Goal: Information Seeking & Learning: Check status

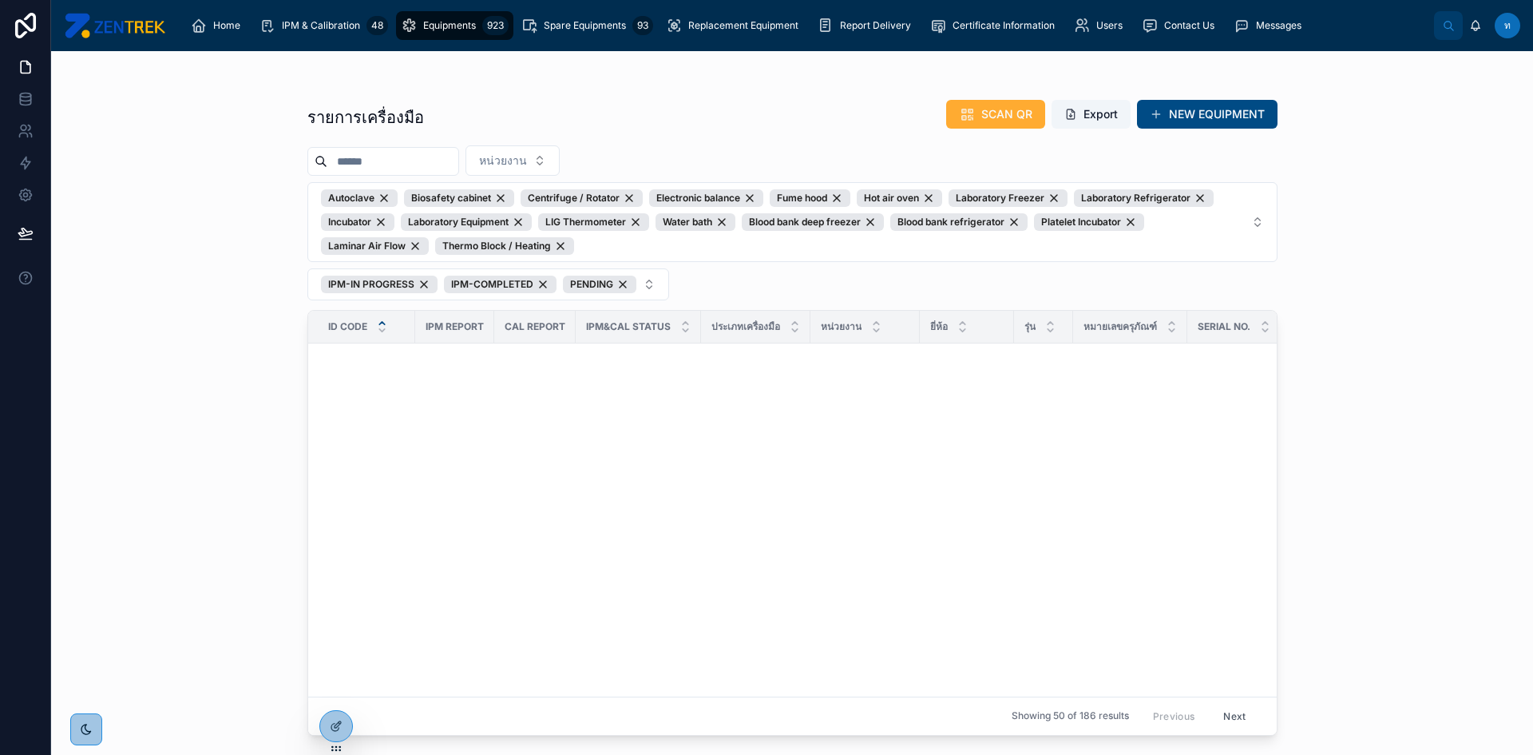
scroll to position [1038, 0]
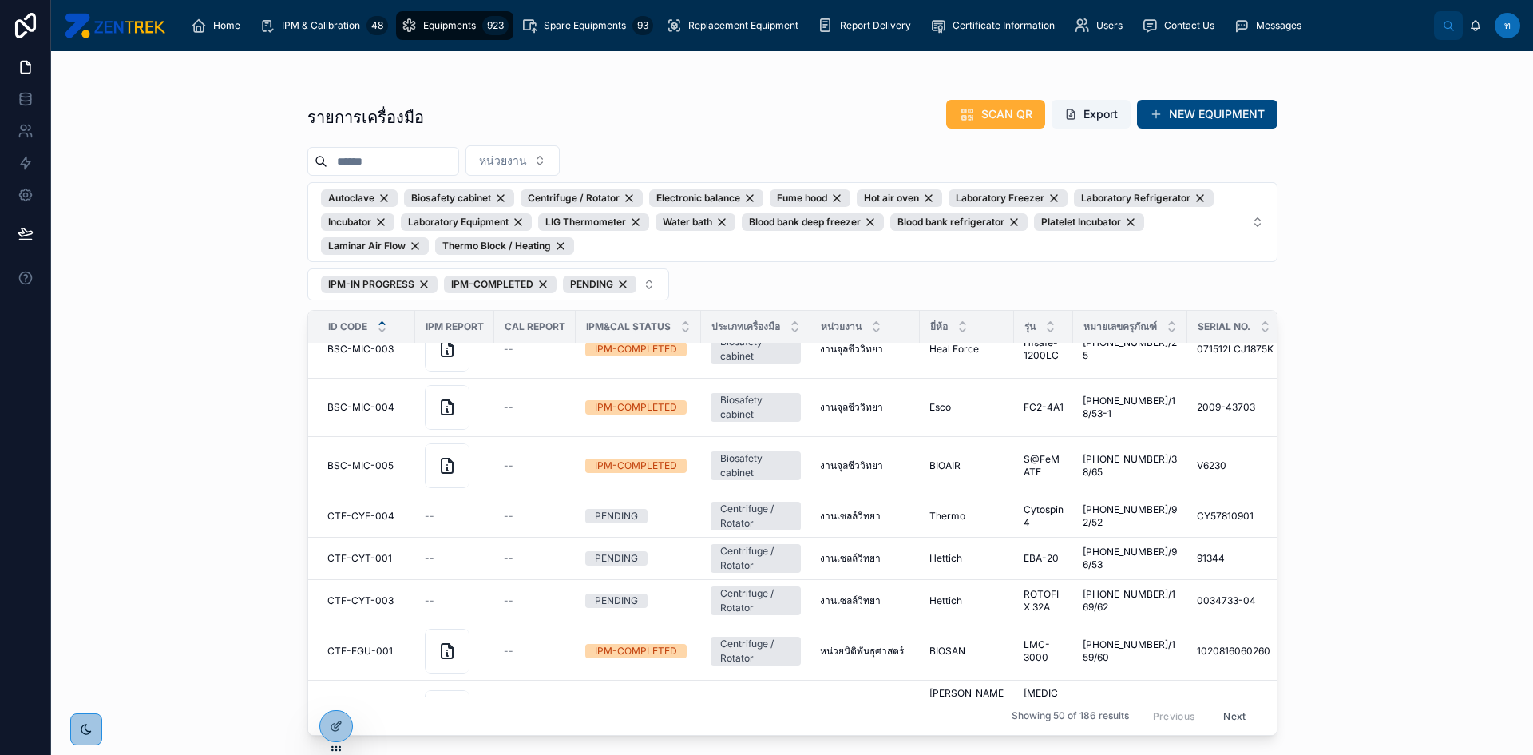
click at [244, 426] on div "รายการเครื่องมือ SCAN QR Export NEW EQUIPMENT หน่วยงาน Autoclave Biosafety cabi…" at bounding box center [792, 402] width 1482 height 703
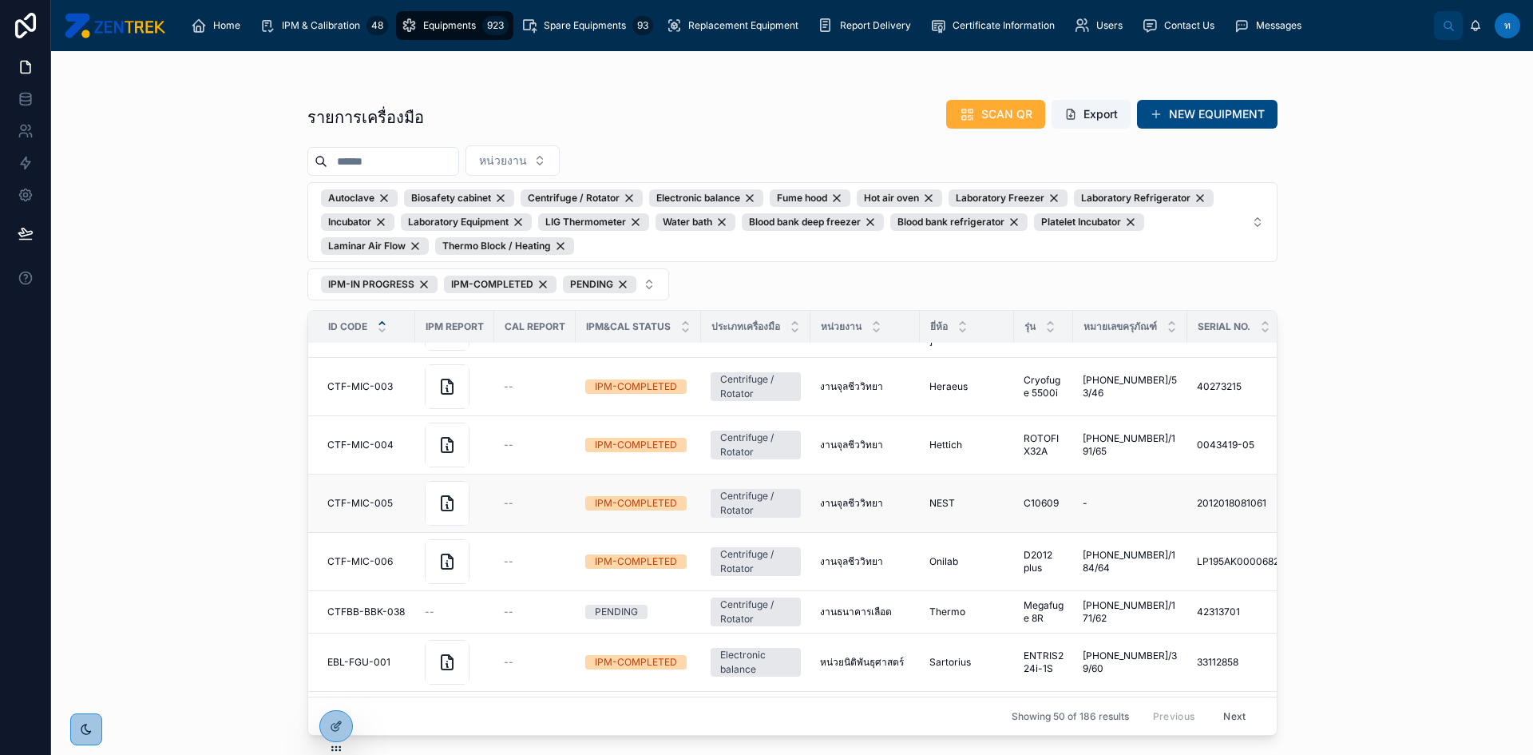
scroll to position [2422, 0]
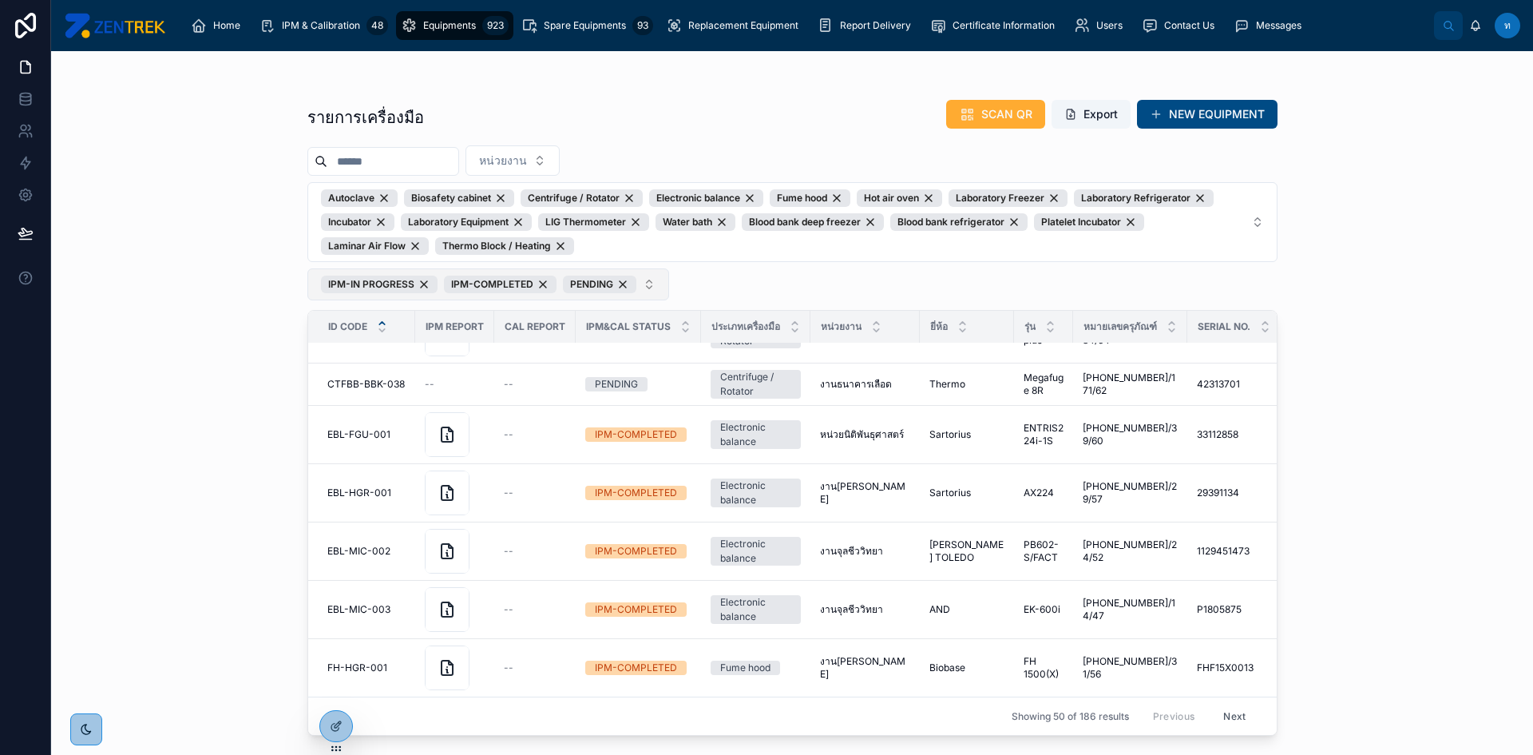
click at [653, 293] on button "IPM-IN PROGRESS IPM-COMPLETED PENDING" at bounding box center [488, 284] width 362 height 32
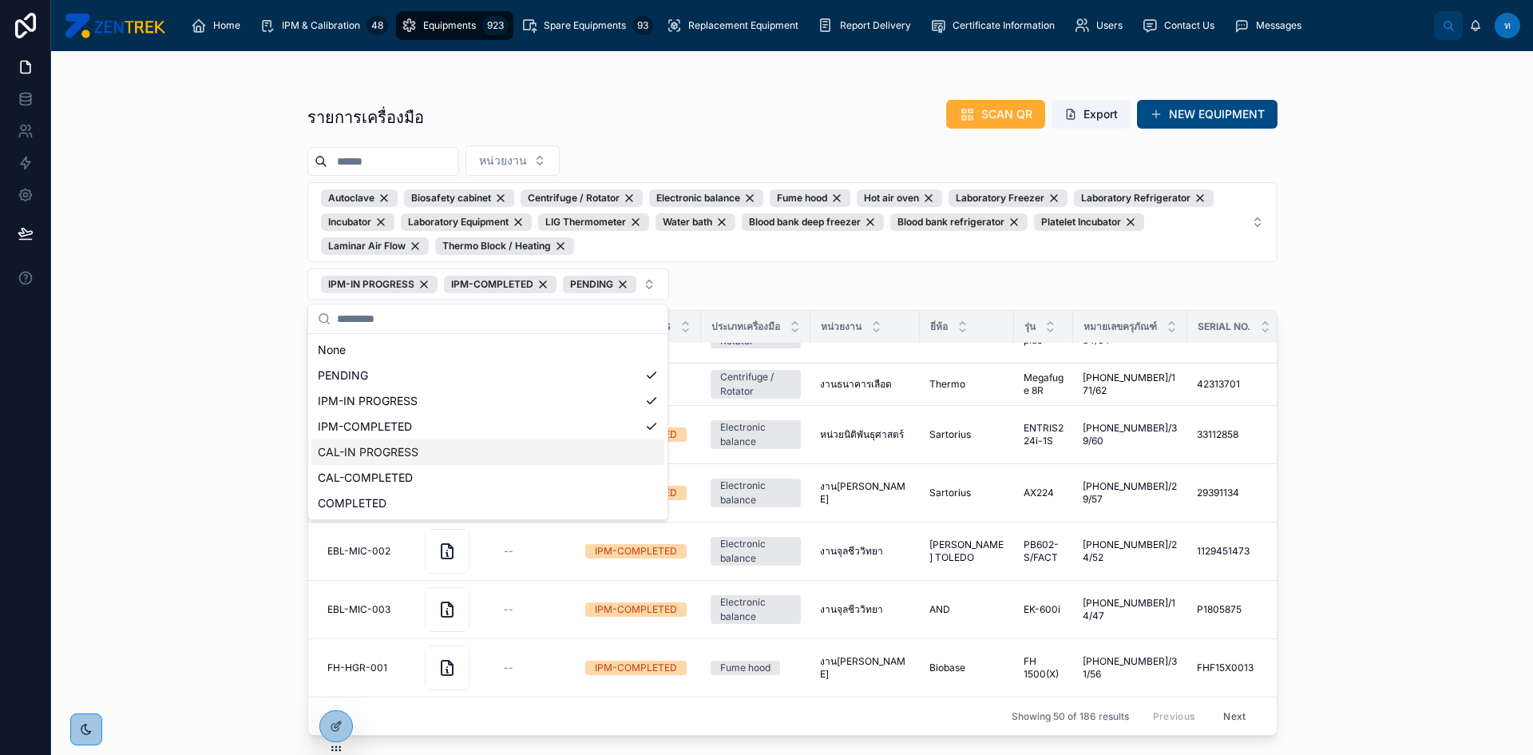
click at [451, 456] on div "CAL-IN PROGRESS" at bounding box center [487, 452] width 353 height 26
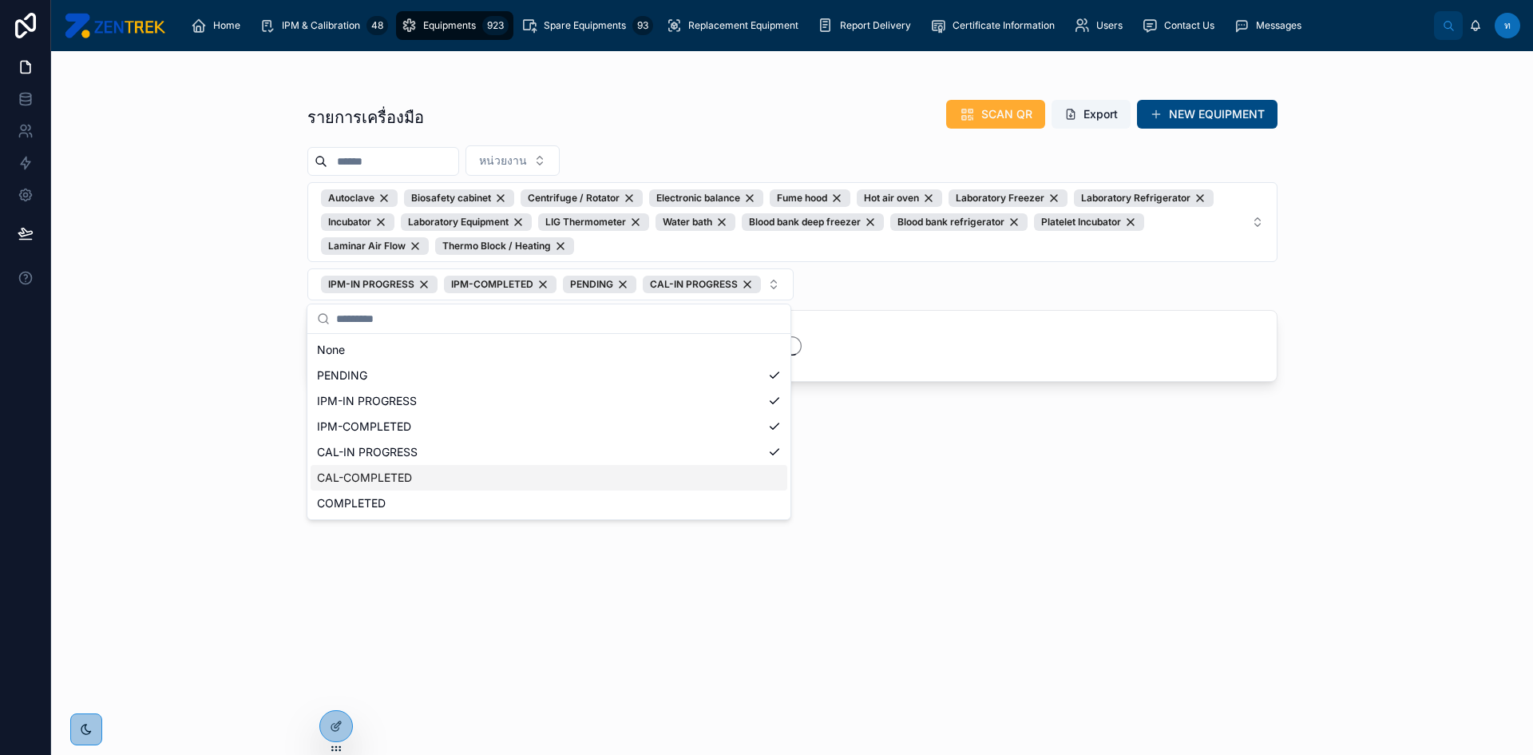
click at [439, 489] on div "CAL-COMPLETED" at bounding box center [549, 478] width 477 height 26
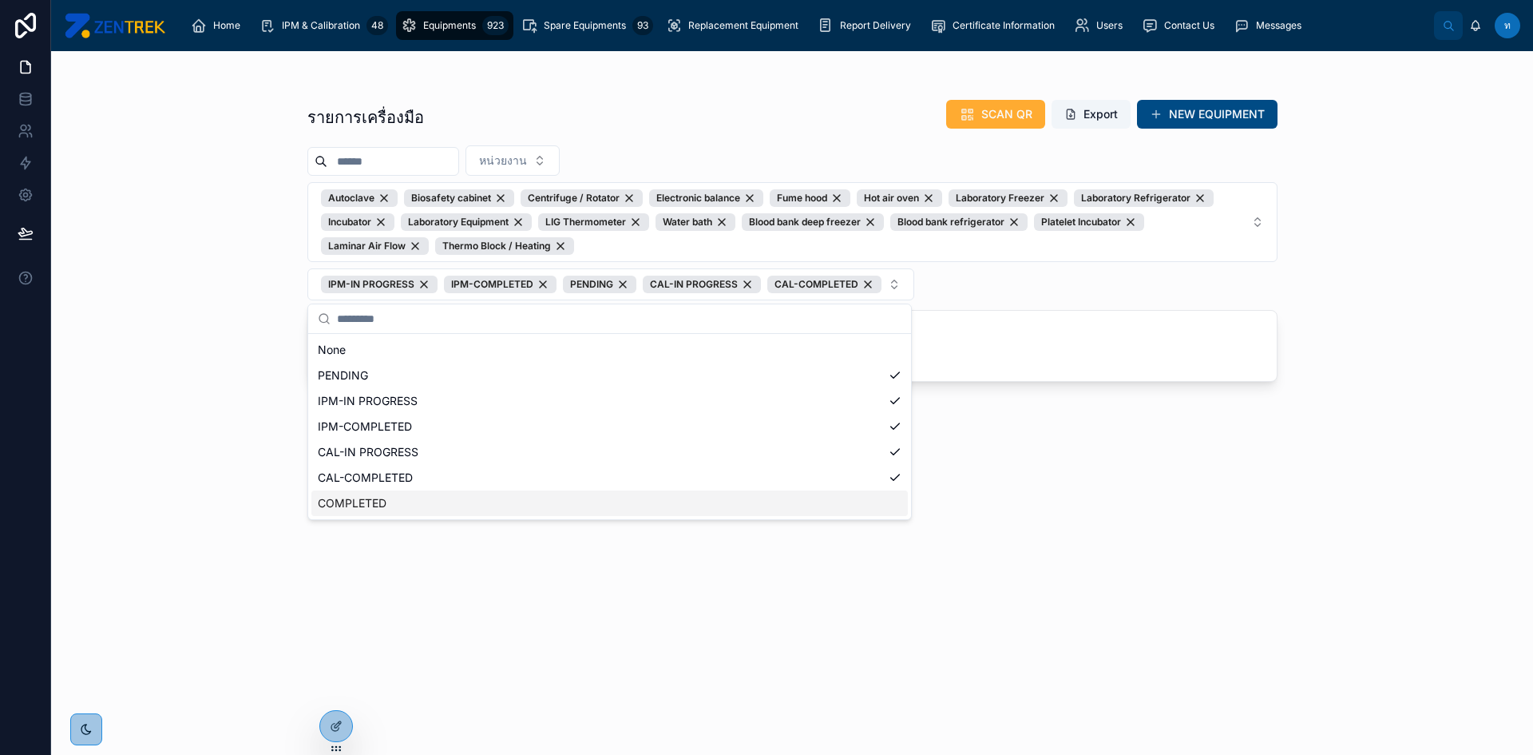
click at [436, 508] on div "COMPLETED" at bounding box center [609, 503] width 596 height 26
click at [149, 438] on div "รายการเครื่องมือ SCAN QR Export NEW EQUIPMENT หน่วยงาน Autoclave Biosafety cabi…" at bounding box center [792, 402] width 1482 height 703
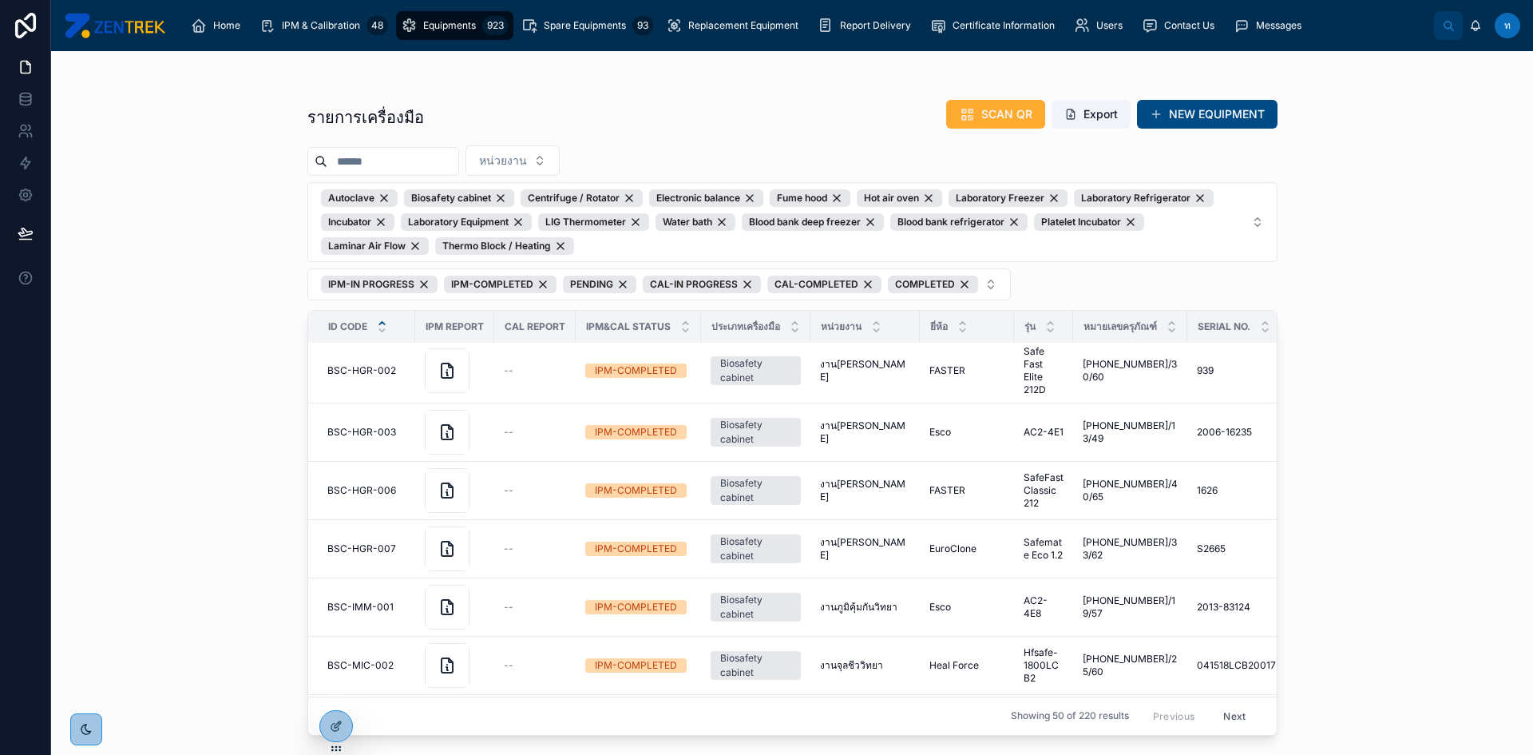
scroll to position [516, 0]
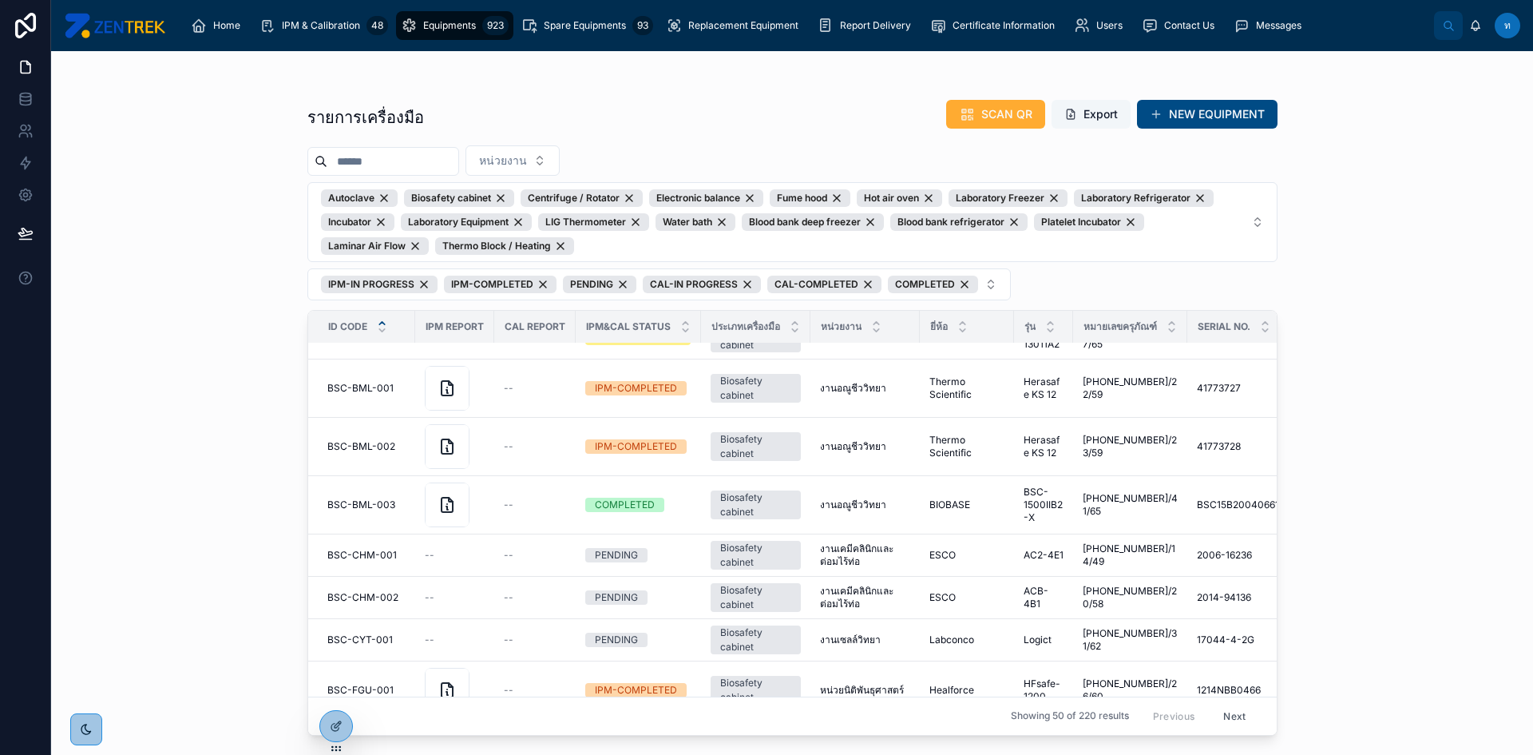
click at [1117, 115] on button "Export" at bounding box center [1091, 114] width 79 height 29
click at [248, 216] on div "รายการเครื่องมือ SCAN QR Export NEW EQUIPMENT หน่วยงาน Autoclave Biosafety cabi…" at bounding box center [792, 402] width 1482 height 703
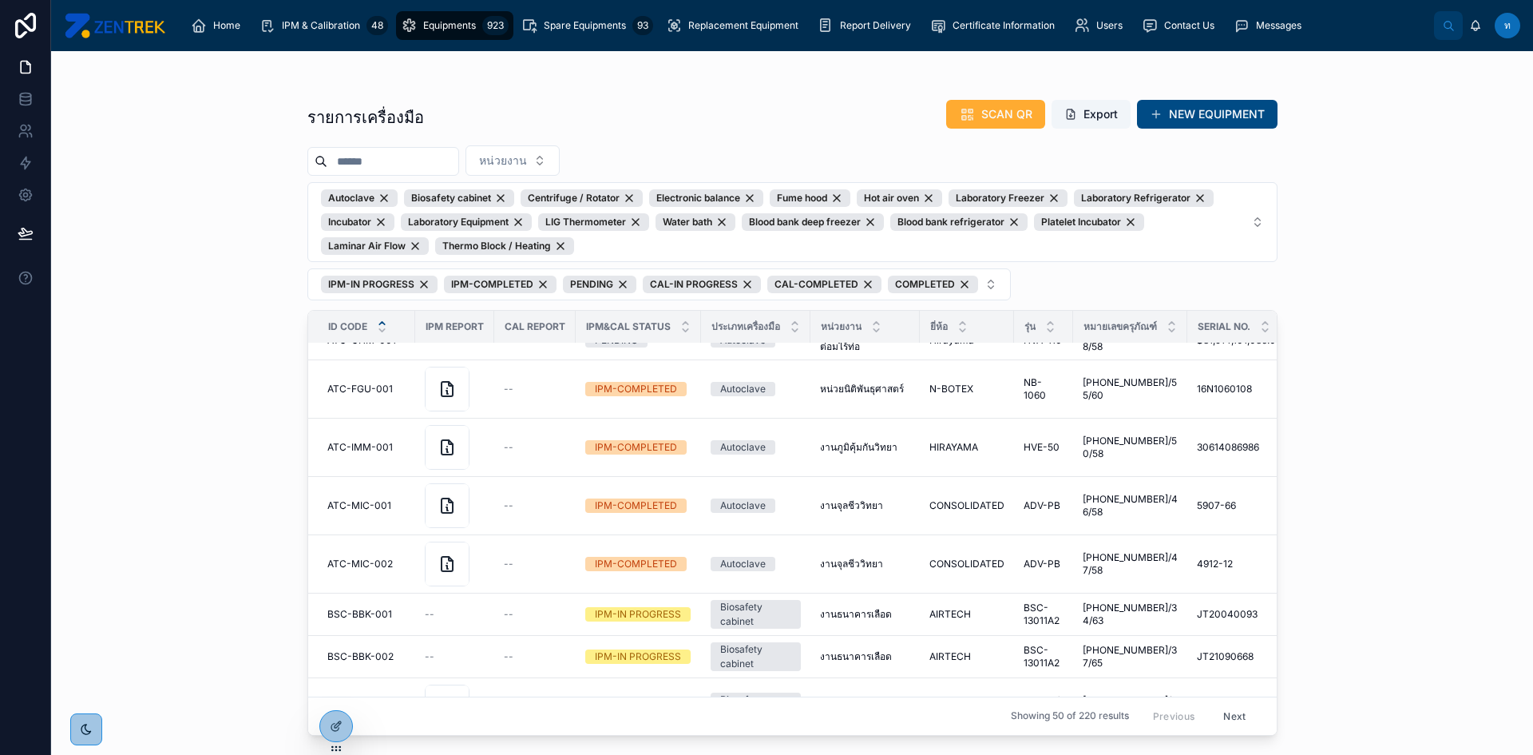
scroll to position [117, 0]
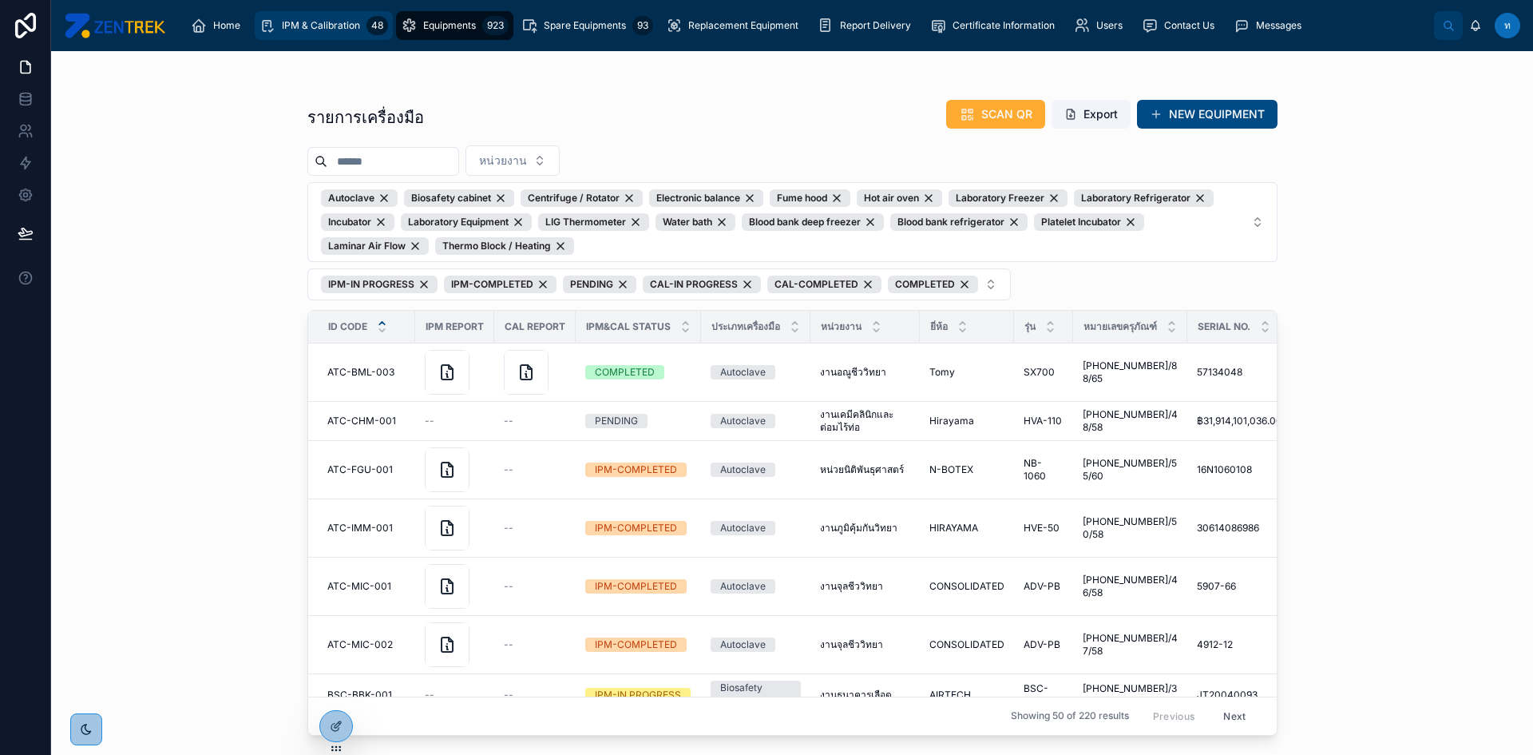
click at [332, 34] on div "IPM & Calibration 48" at bounding box center [323, 26] width 129 height 26
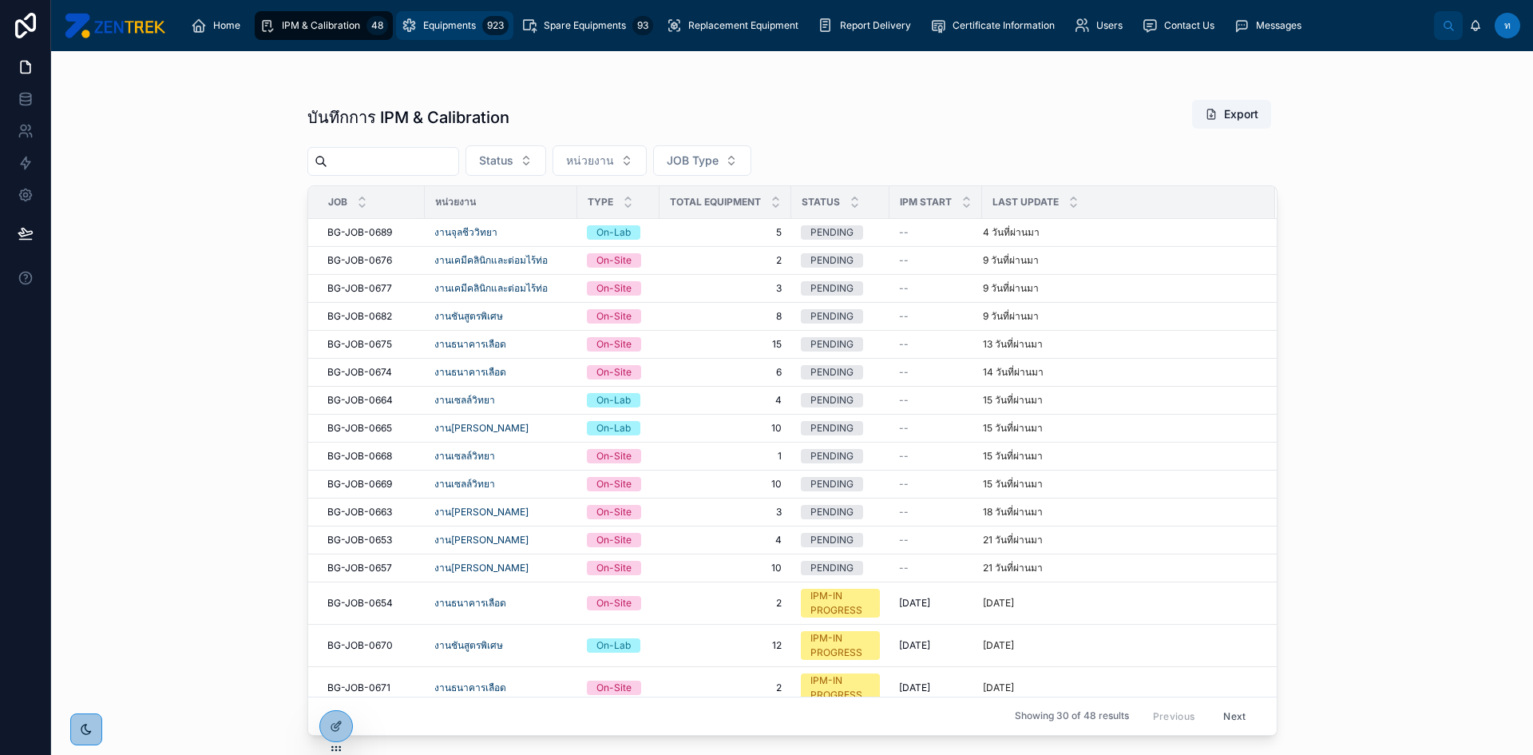
click at [438, 18] on div "Equipments 923" at bounding box center [455, 26] width 108 height 26
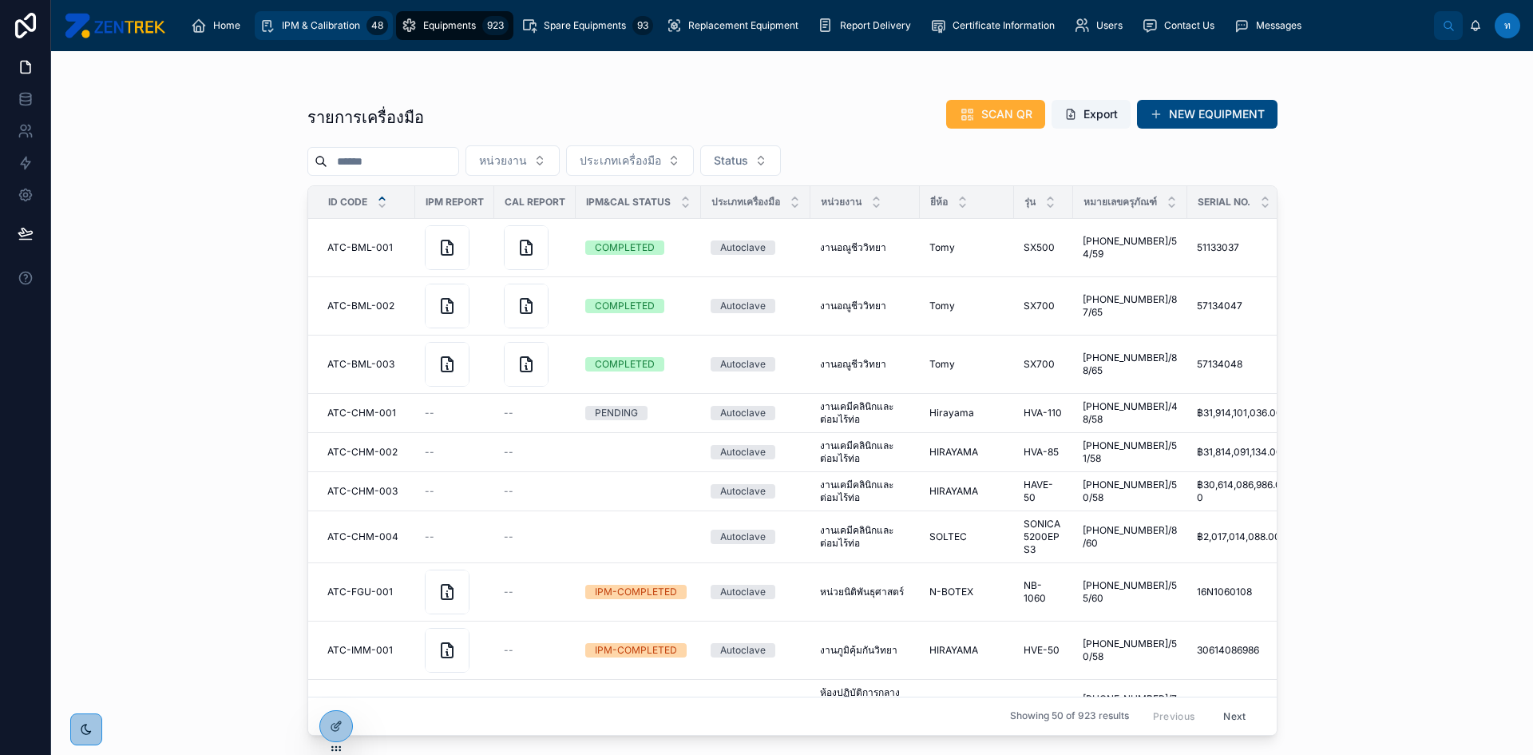
click at [278, 33] on div "IPM & Calibration 48" at bounding box center [323, 26] width 129 height 26
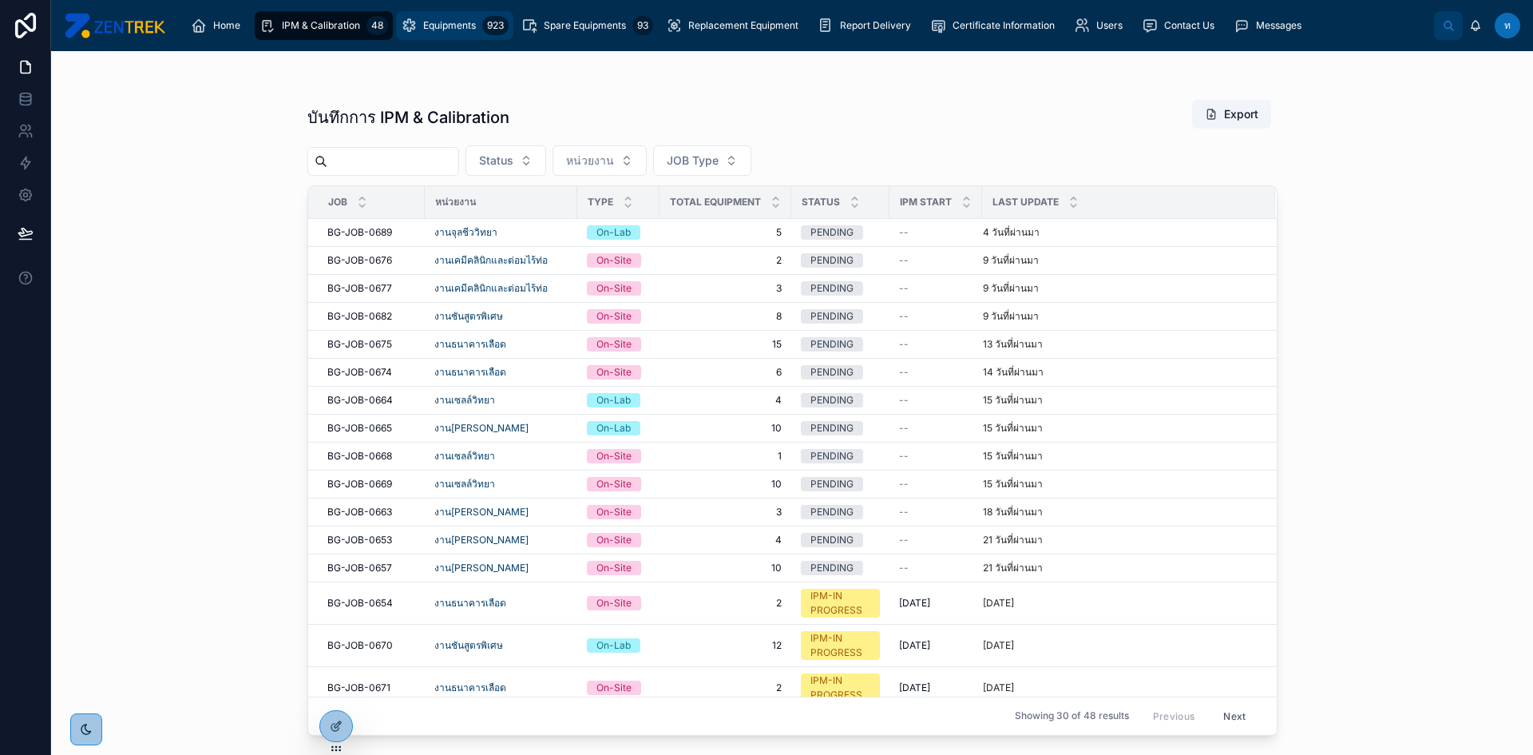
click at [448, 27] on span "Equipments" at bounding box center [449, 25] width 53 height 13
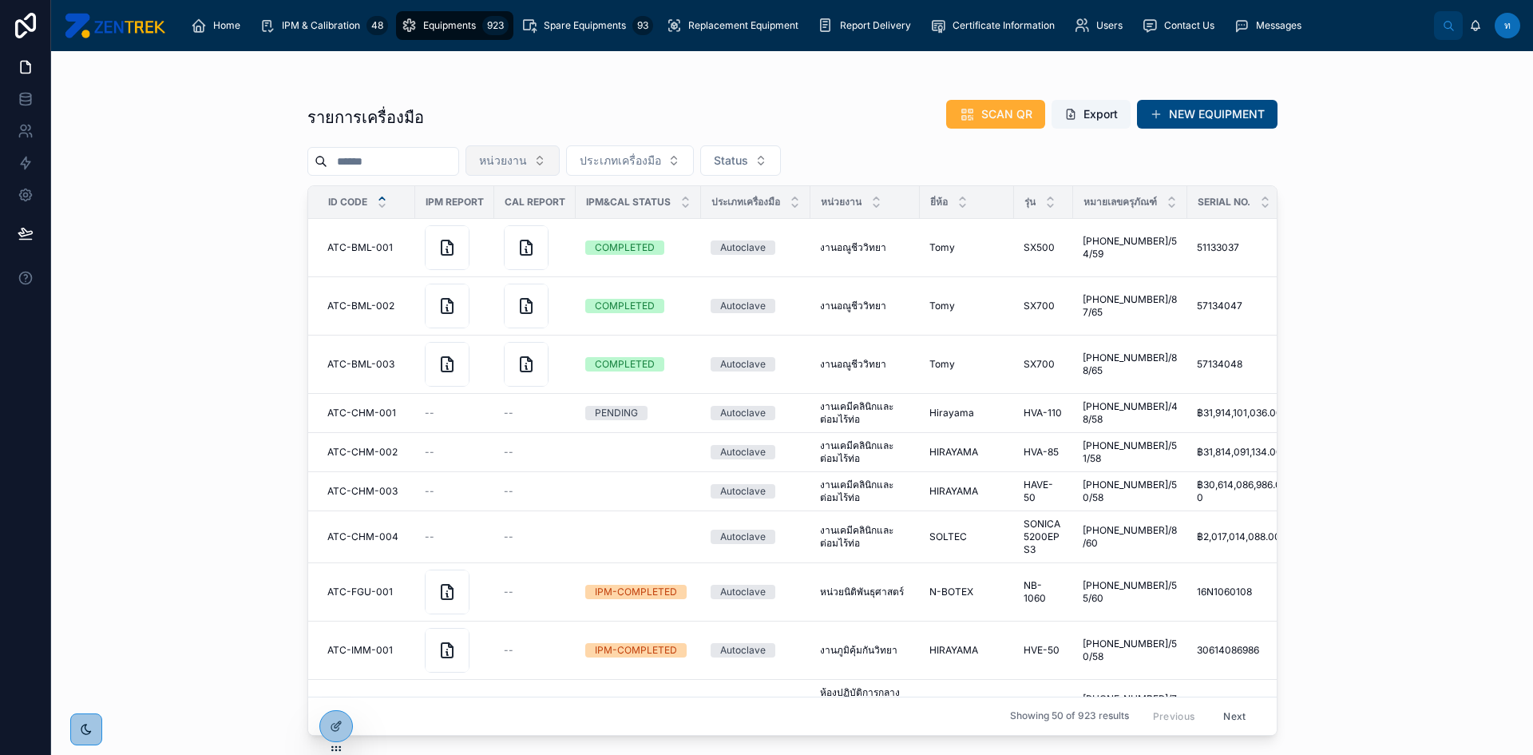
click at [560, 156] on button "หน่วยงาน" at bounding box center [512, 160] width 94 height 30
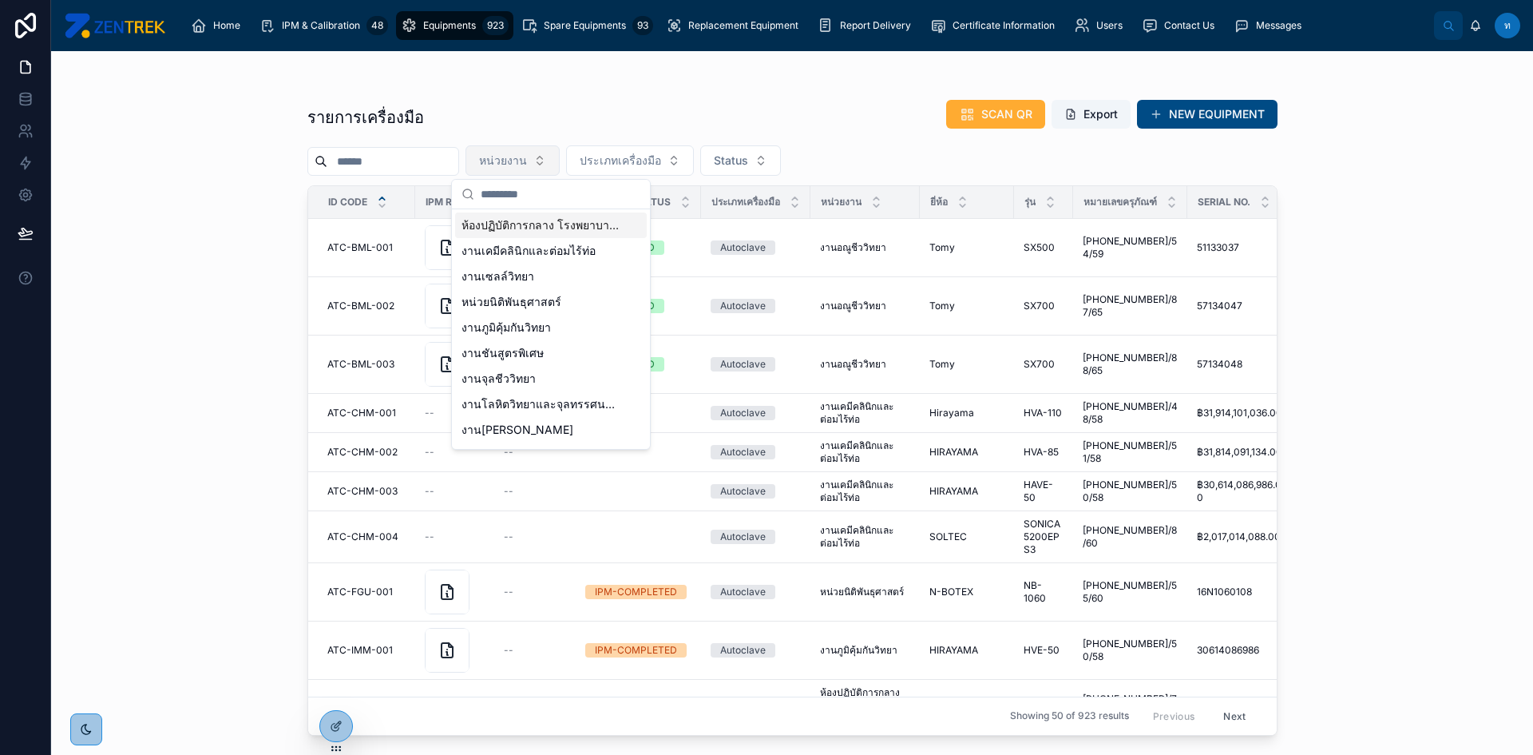
click at [560, 156] on button "หน่วยงาน" at bounding box center [512, 160] width 94 height 30
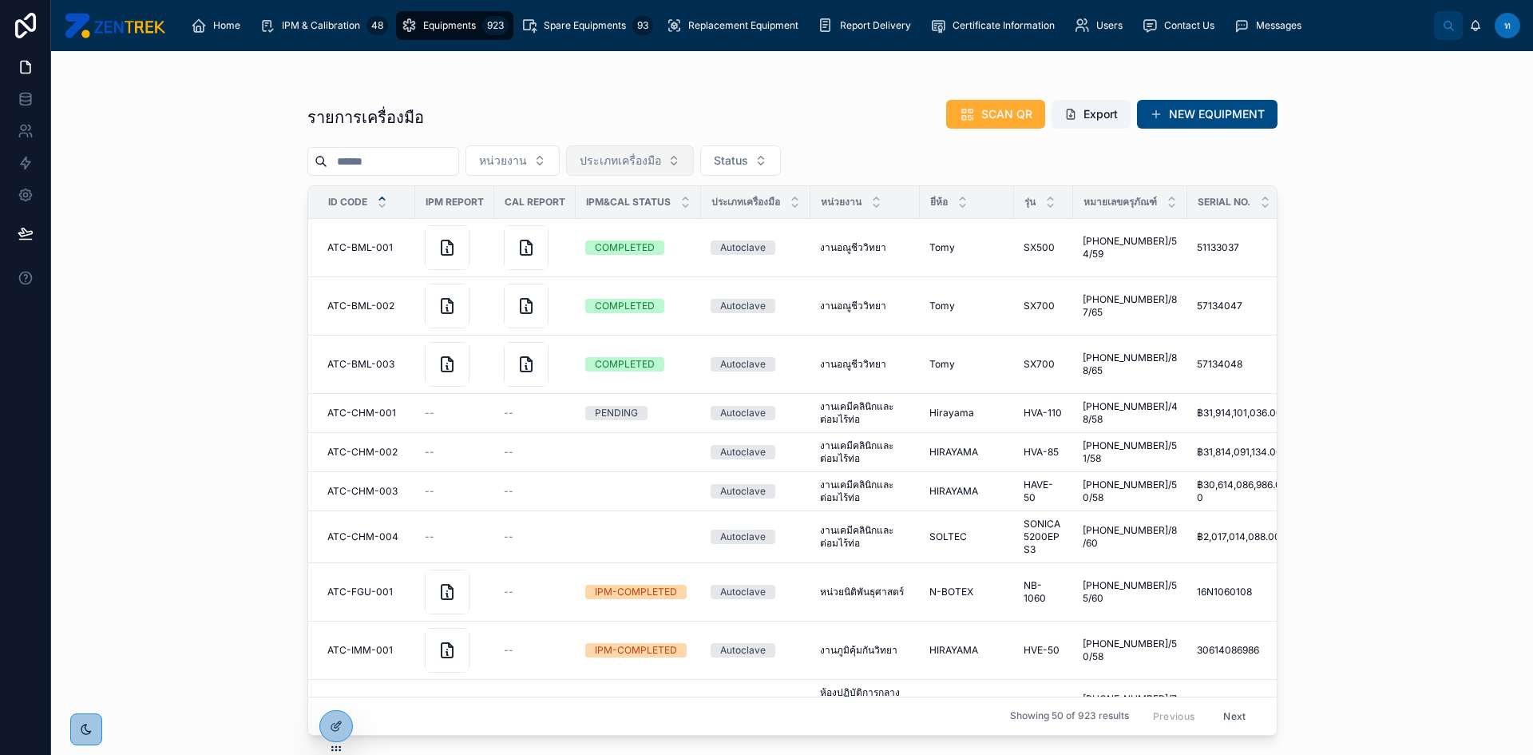
click at [644, 153] on span "ประเภทเครื่องมือ" at bounding box center [620, 160] width 81 height 16
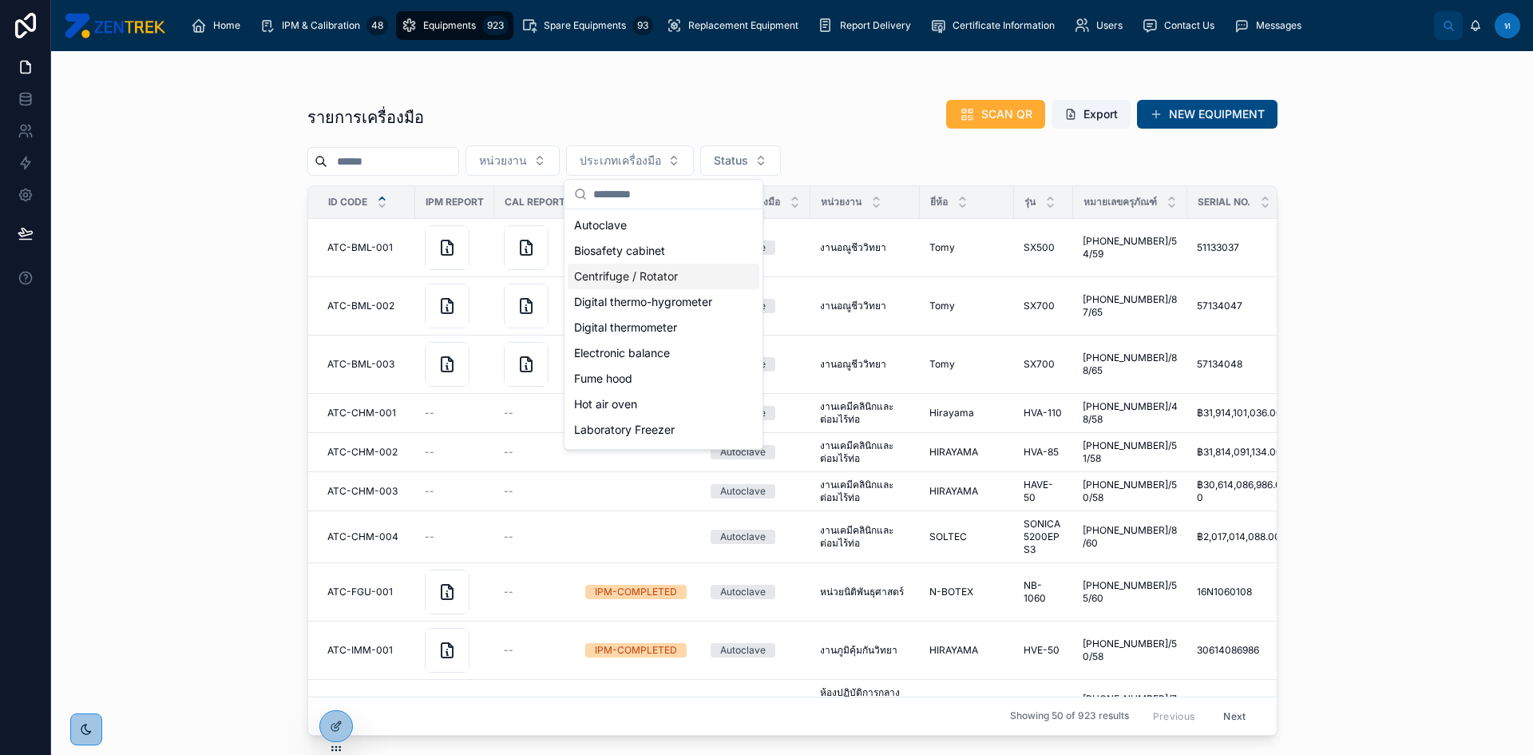
click at [664, 273] on div "Centrifuge / Rotator" at bounding box center [664, 276] width 192 height 26
